Goal: Task Accomplishment & Management: Complete application form

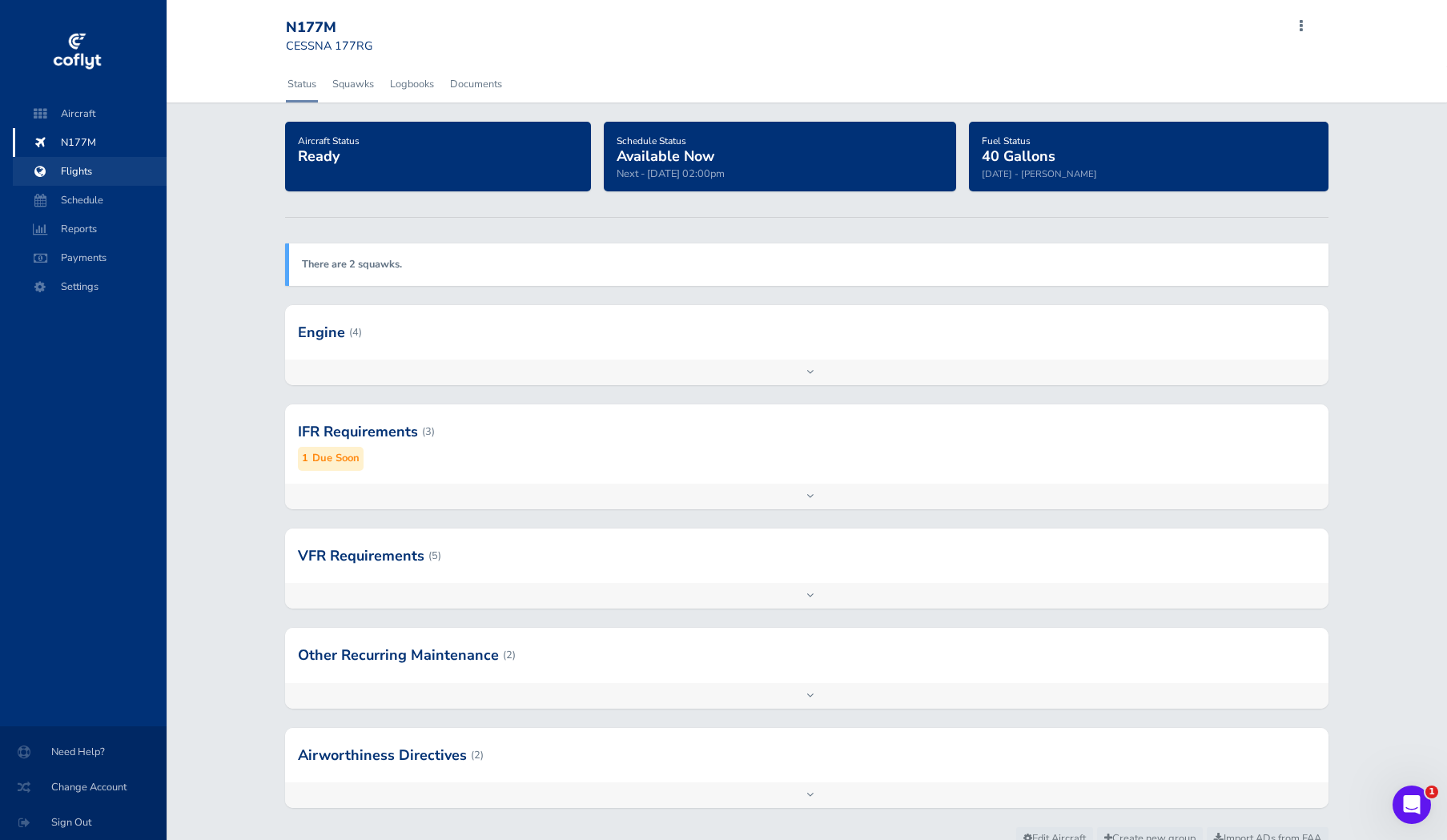
click at [81, 168] on span "Flights" at bounding box center [89, 171] width 122 height 28
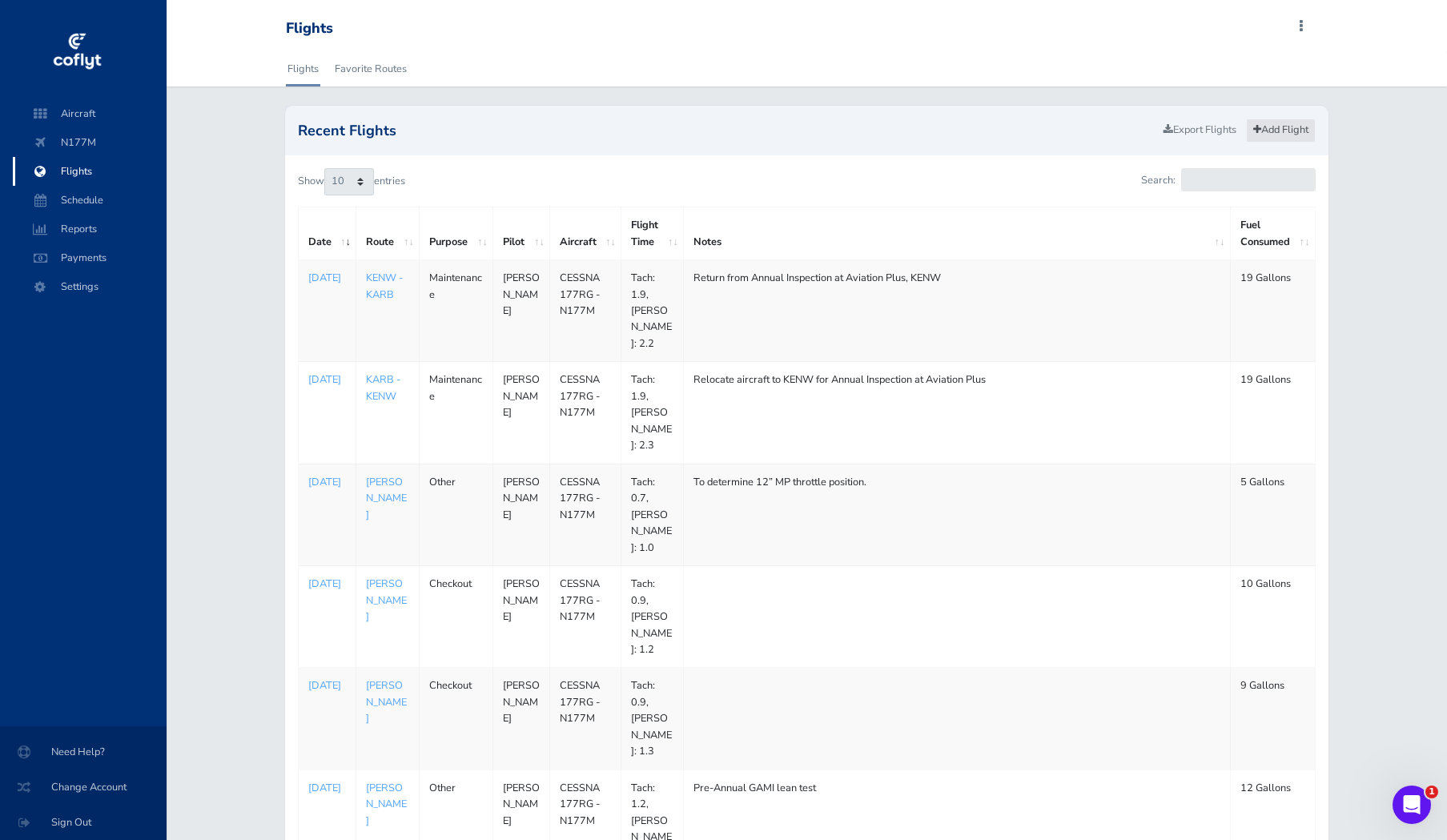
drag, startPoint x: 1288, startPoint y: 129, endPoint x: 1301, endPoint y: 122, distance: 14.8
click at [1288, 129] on link "Add Flight" at bounding box center [1280, 129] width 70 height 23
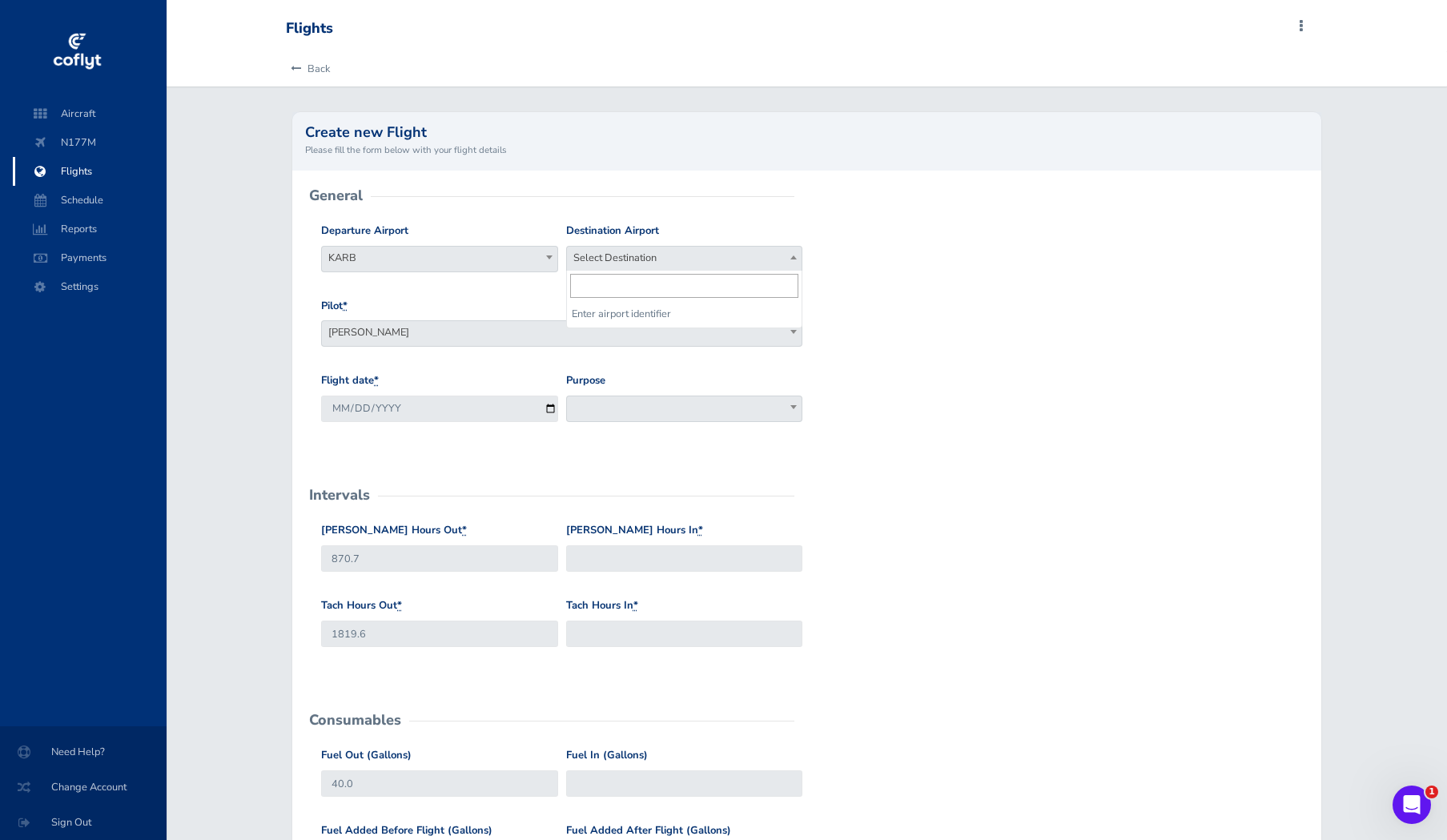
click at [623, 258] on span "Select Destination" at bounding box center [685, 258] width 236 height 22
type input "karb"
select select "KARB"
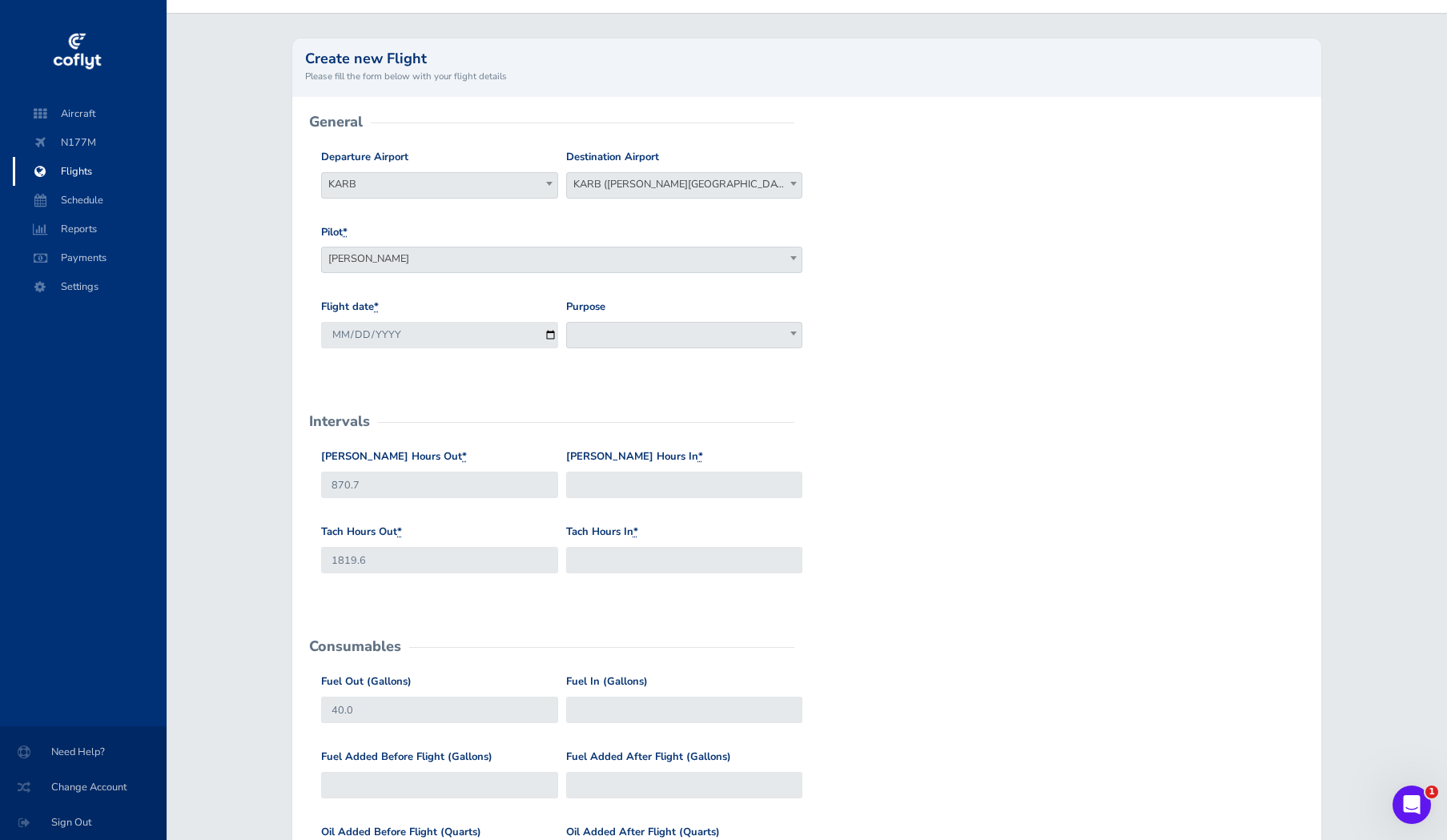
scroll to position [80, 0]
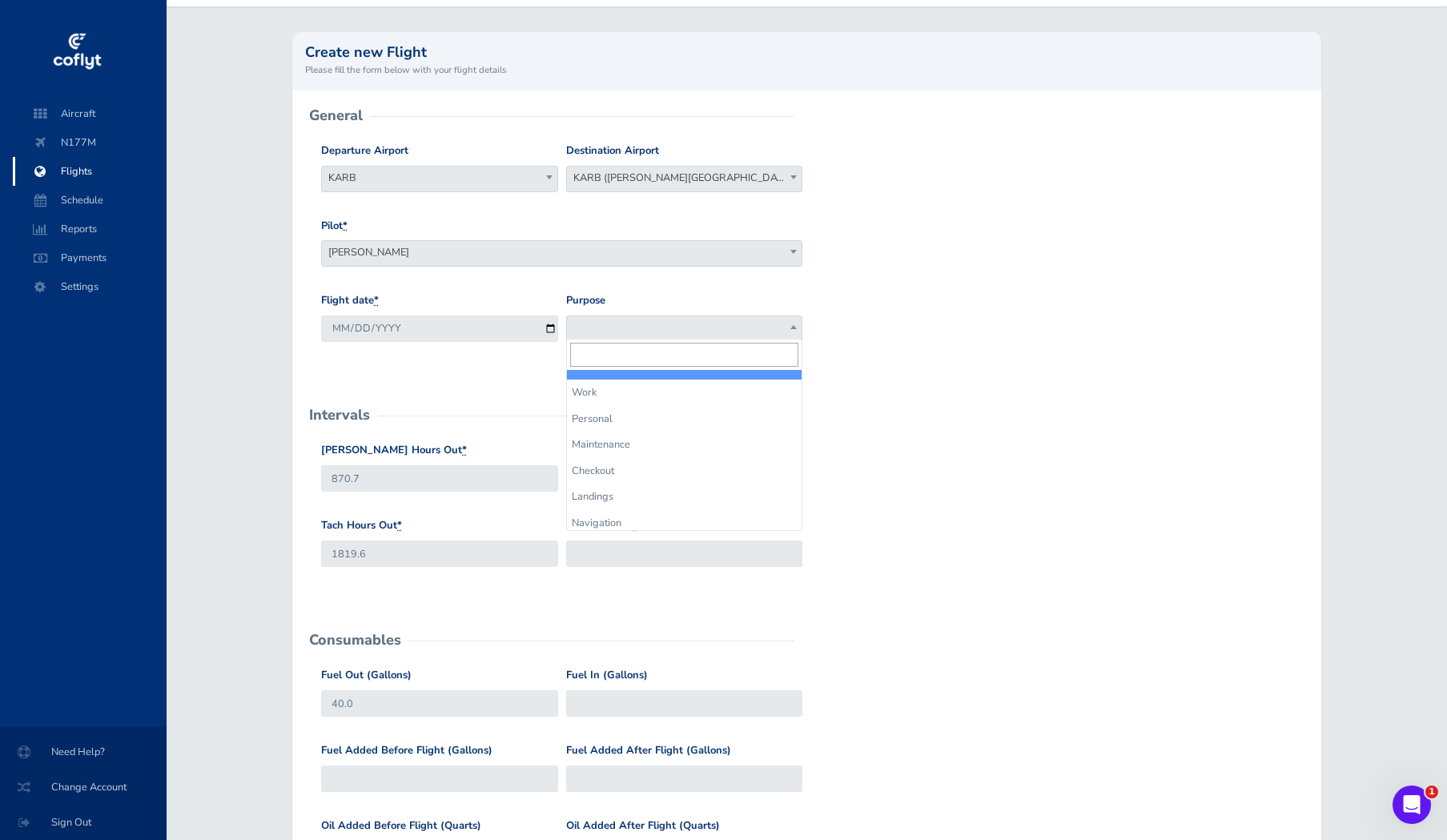
click at [603, 321] on span at bounding box center [685, 329] width 237 height 27
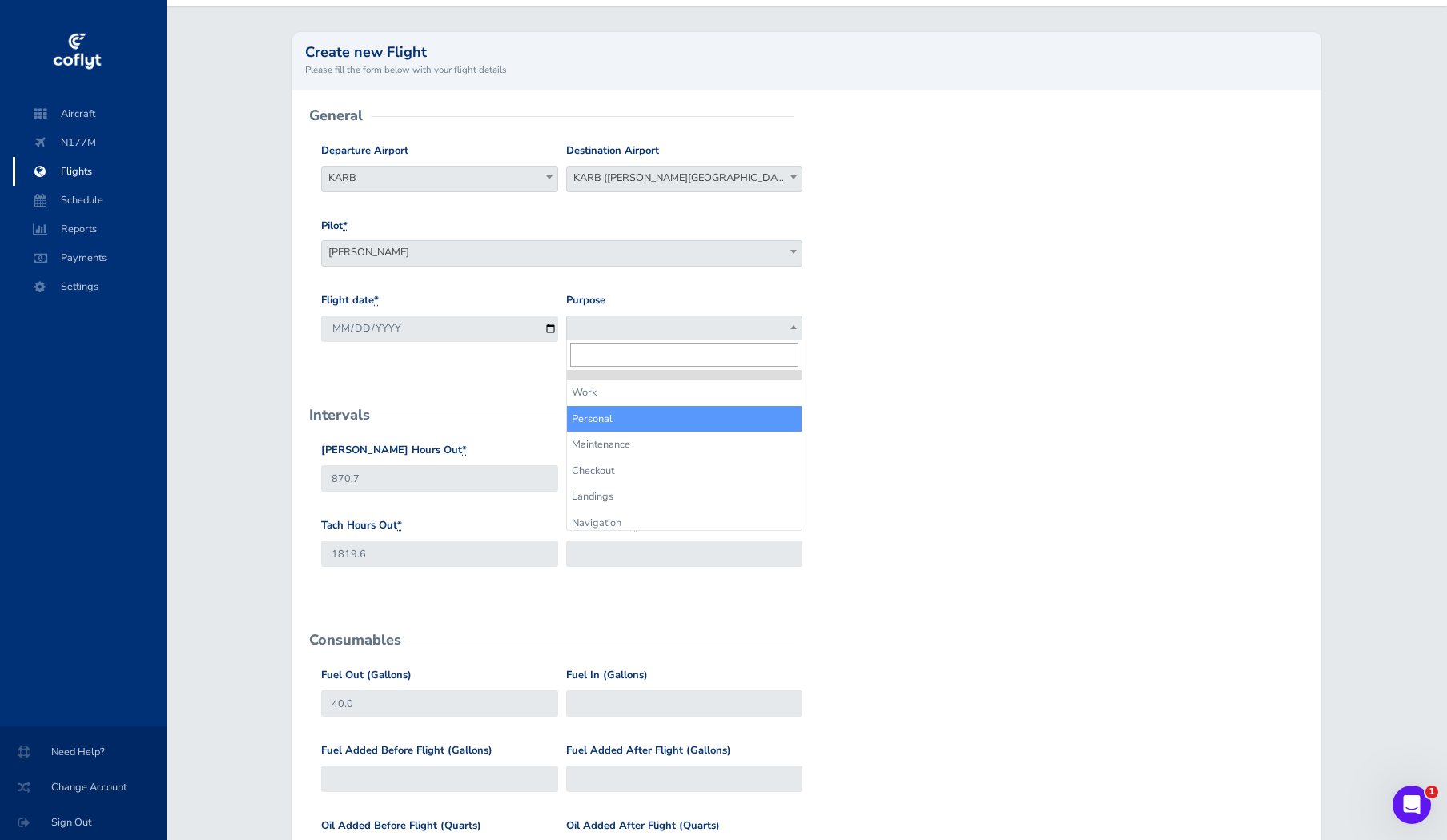
select select "Personal"
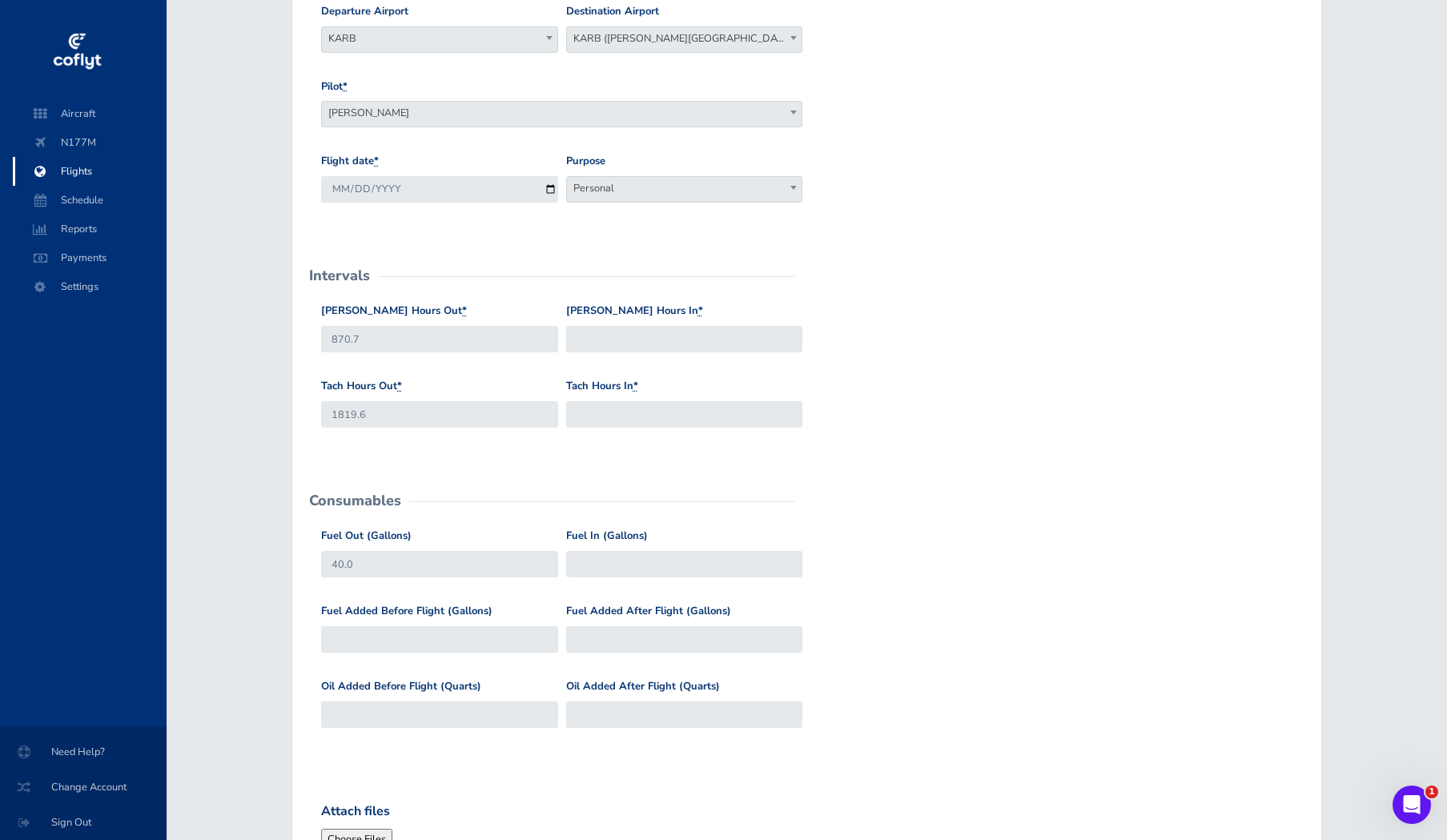
scroll to position [231, 0]
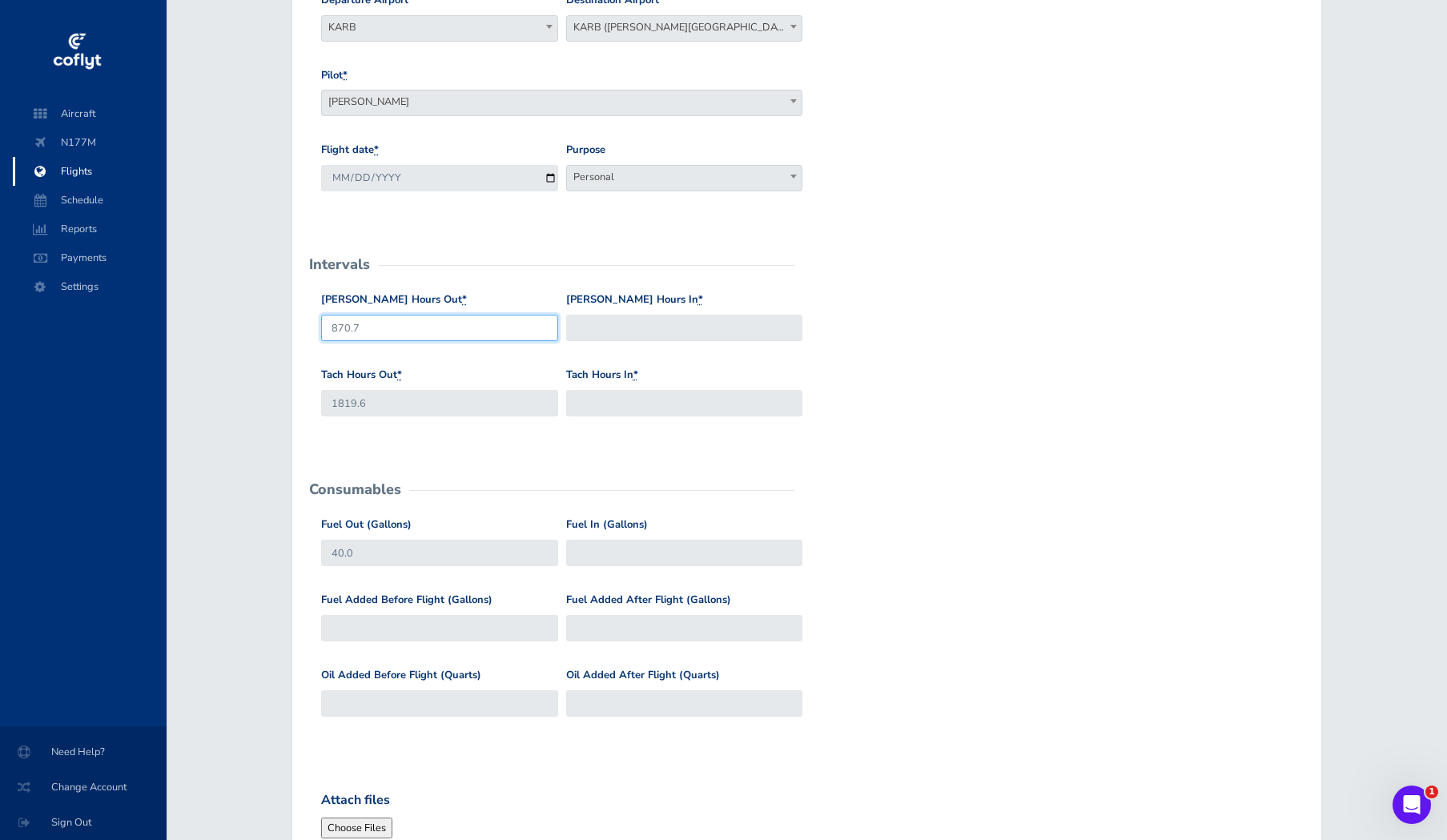
click at [389, 326] on input "870.7" at bounding box center [439, 328] width 237 height 27
click at [663, 332] on input "[PERSON_NAME] Hours In *" at bounding box center [685, 328] width 237 height 27
type input "872.1"
click at [662, 407] on input "Tach Hours In *" at bounding box center [685, 403] width 237 height 27
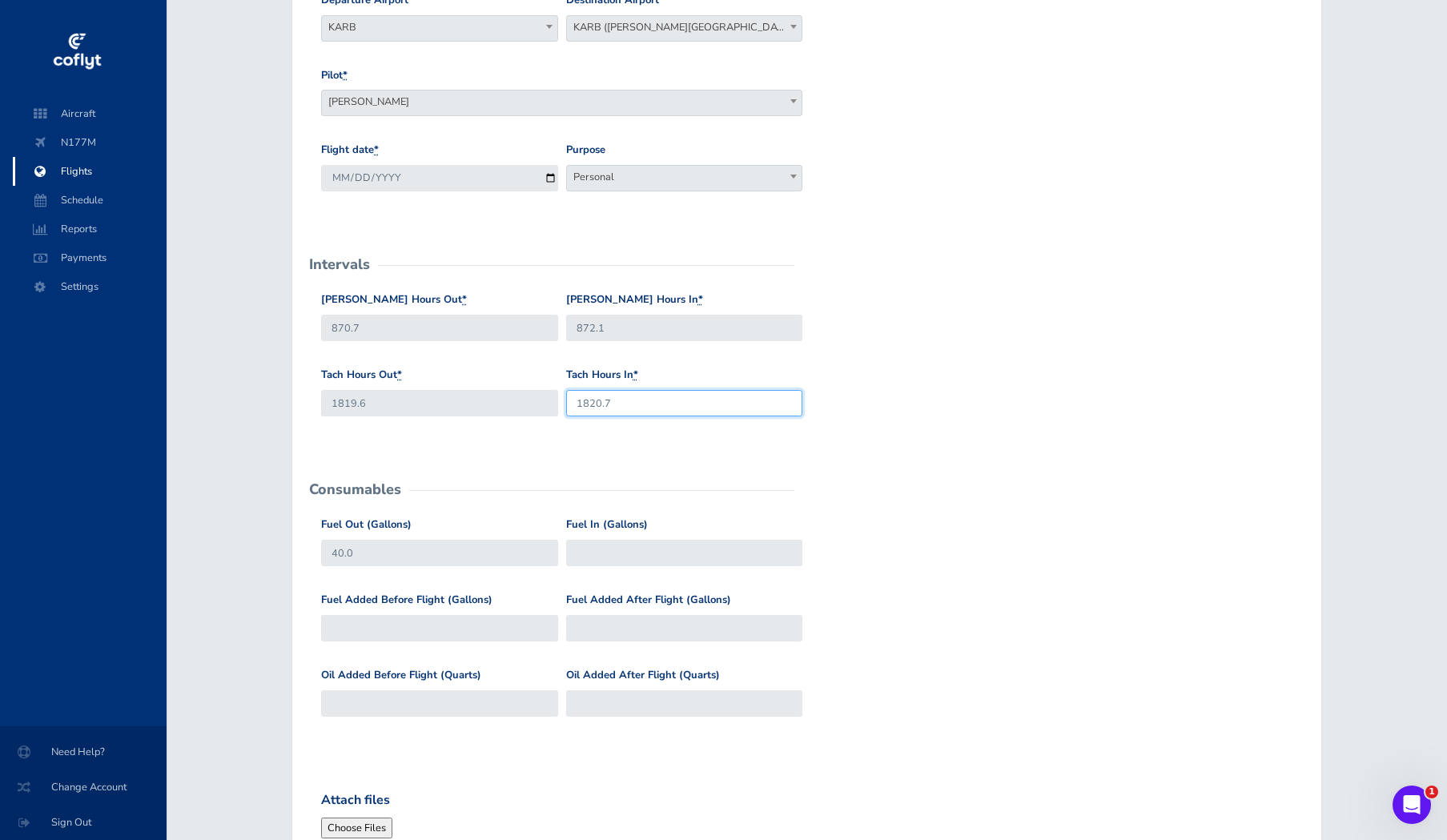
type input "1820.7"
click at [605, 549] on input "Fuel In (Gallons)" at bounding box center [685, 553] width 237 height 27
type input "30"
type input "40"
type input "10"
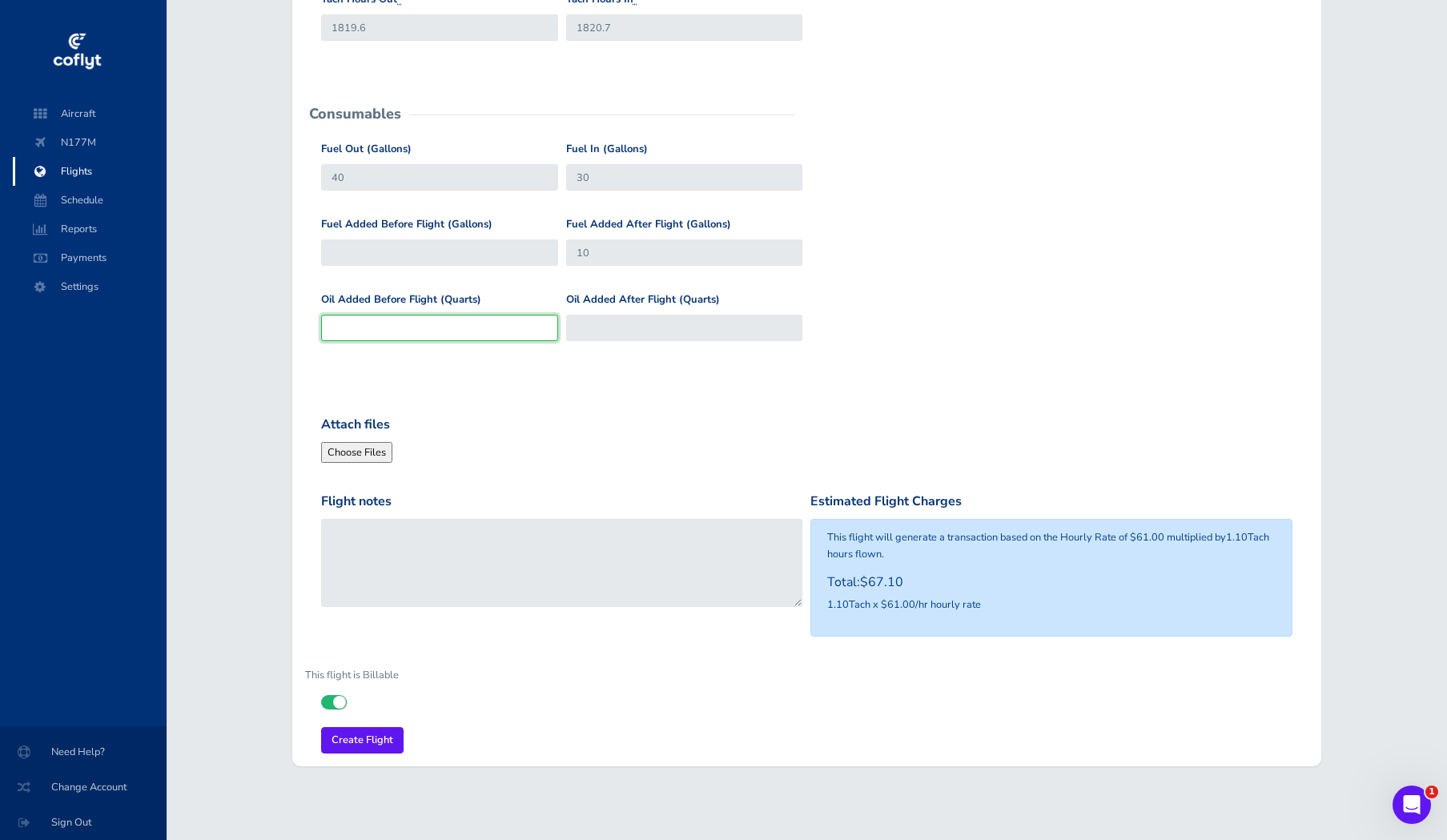
scroll to position [605, 0]
click at [362, 729] on input "Create Flight" at bounding box center [363, 741] width 83 height 27
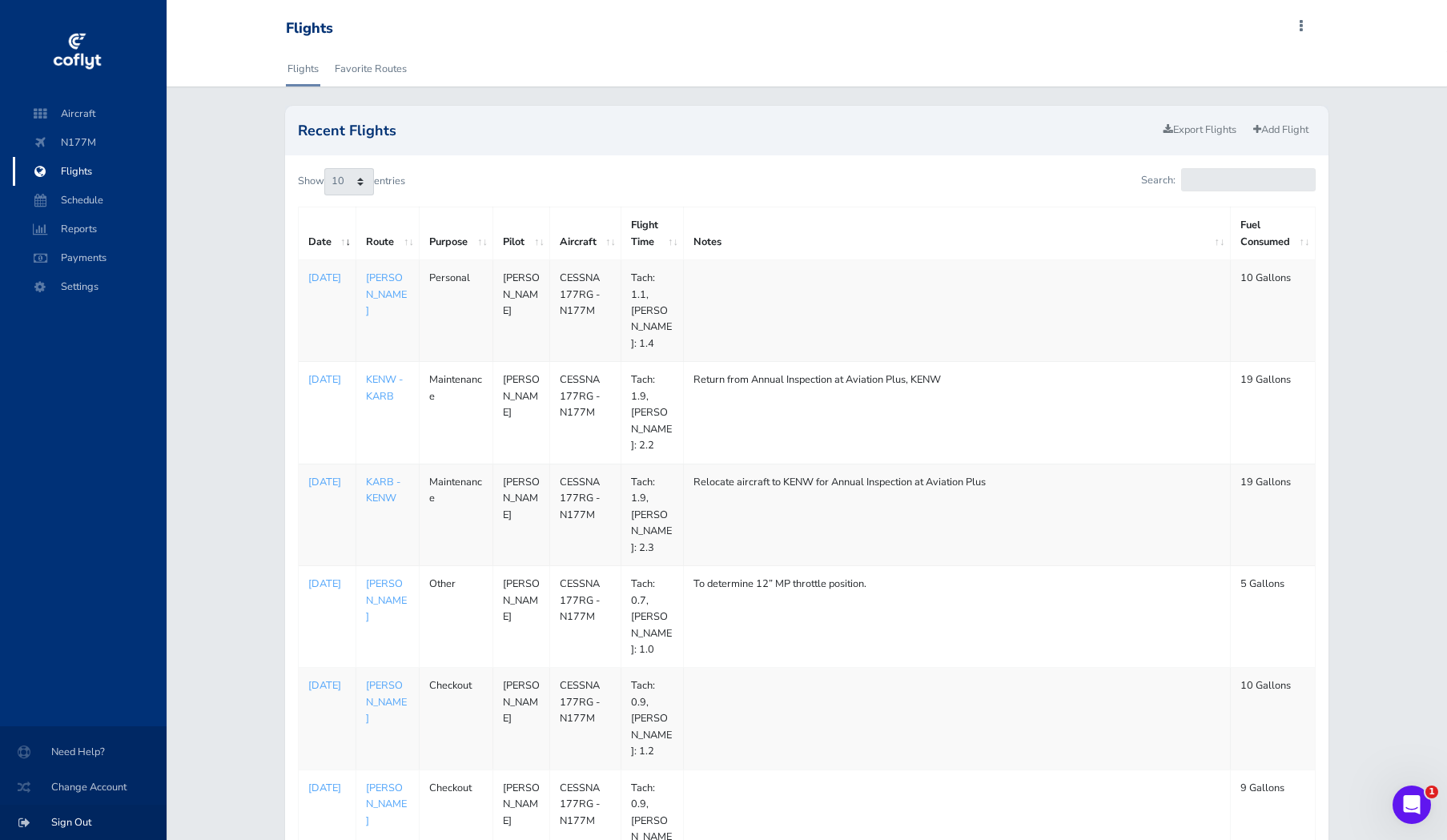
click at [67, 822] on span "Sign Out" at bounding box center [83, 822] width 128 height 28
